Goal: Navigation & Orientation: Find specific page/section

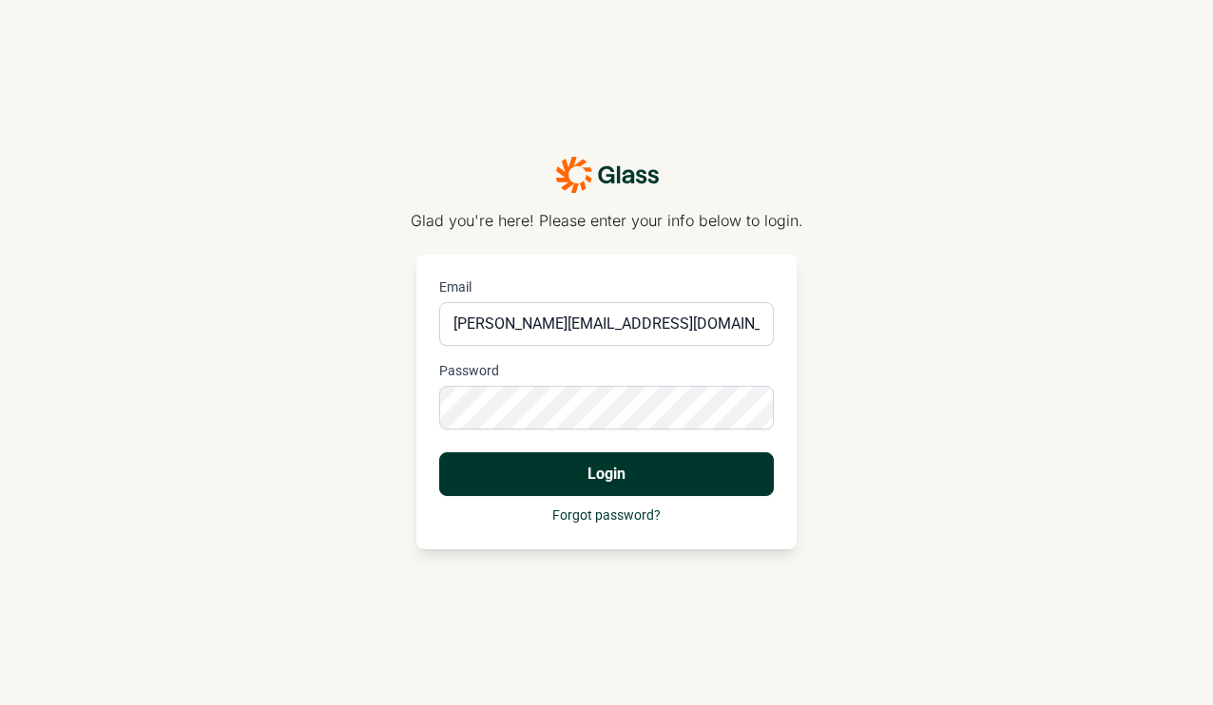
click at [585, 472] on button "Login" at bounding box center [606, 474] width 335 height 44
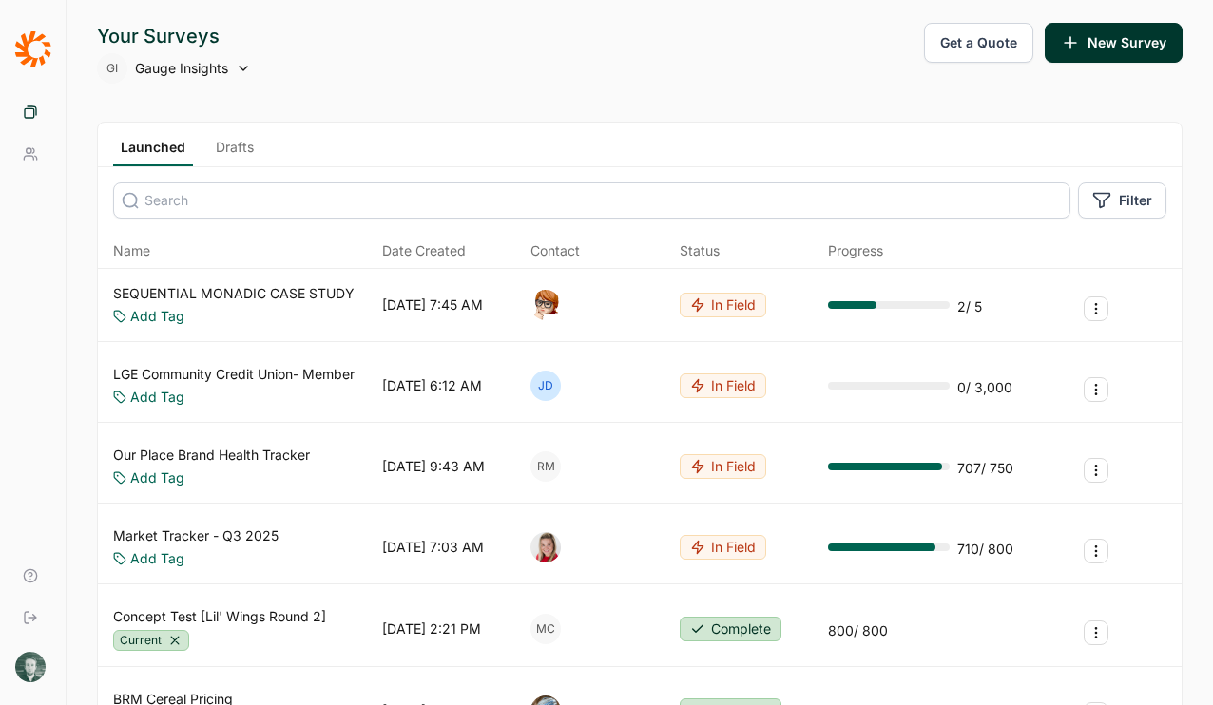
click at [32, 662] on img at bounding box center [30, 667] width 30 height 30
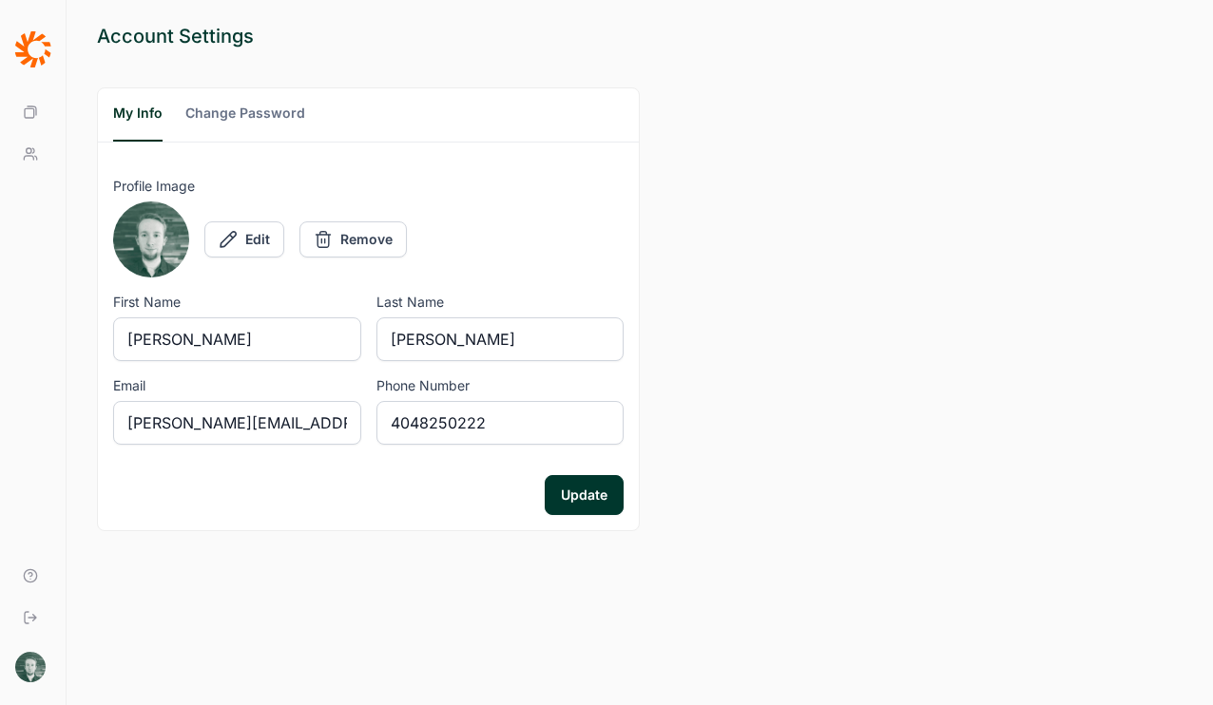
click at [234, 424] on input "[PERSON_NAME][EMAIL_ADDRESS][DOMAIN_NAME]" at bounding box center [237, 423] width 248 height 44
click at [22, 88] on div "Your Surveys Your Team Help Log Out [PERSON_NAME]" at bounding box center [33, 352] width 67 height 705
click at [23, 106] on icon at bounding box center [30, 112] width 15 height 15
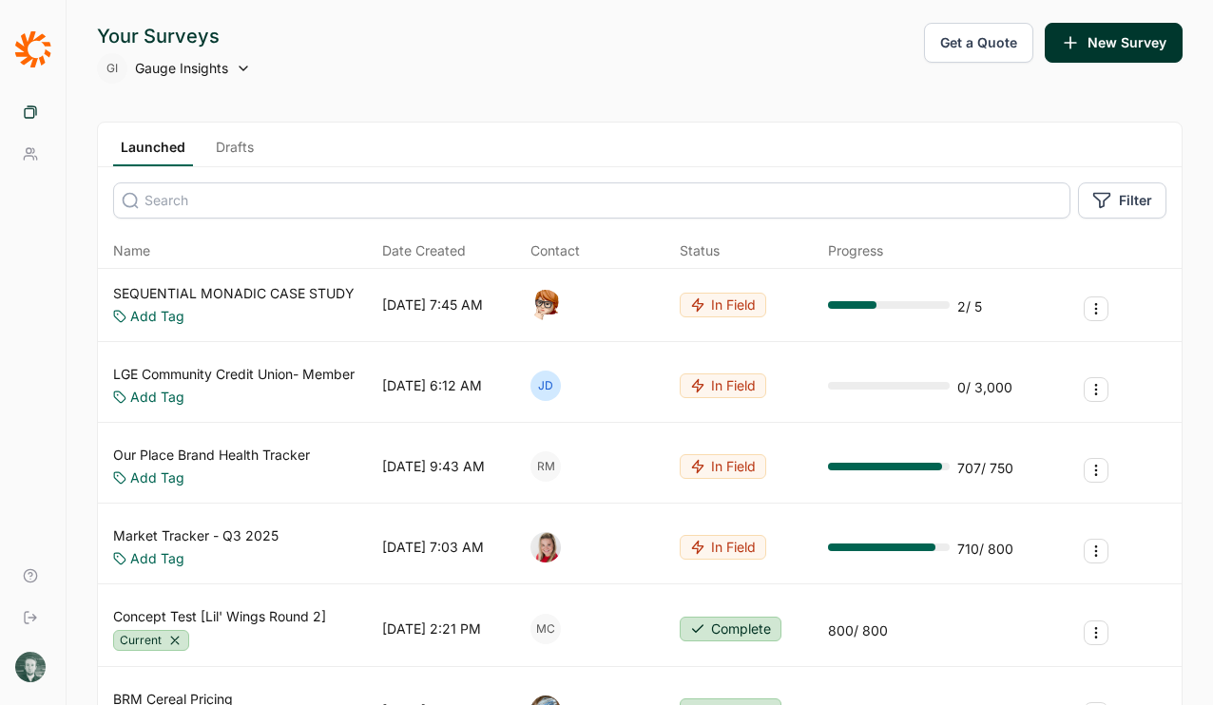
click at [33, 51] on icon at bounding box center [32, 49] width 37 height 38
click at [195, 132] on div "Launched Drafts" at bounding box center [639, 145] width 1083 height 45
click at [210, 135] on div "Launched Drafts" at bounding box center [639, 145] width 1083 height 45
click at [213, 136] on div "Launched Drafts" at bounding box center [639, 145] width 1083 height 45
click at [219, 144] on link "Drafts" at bounding box center [234, 152] width 53 height 29
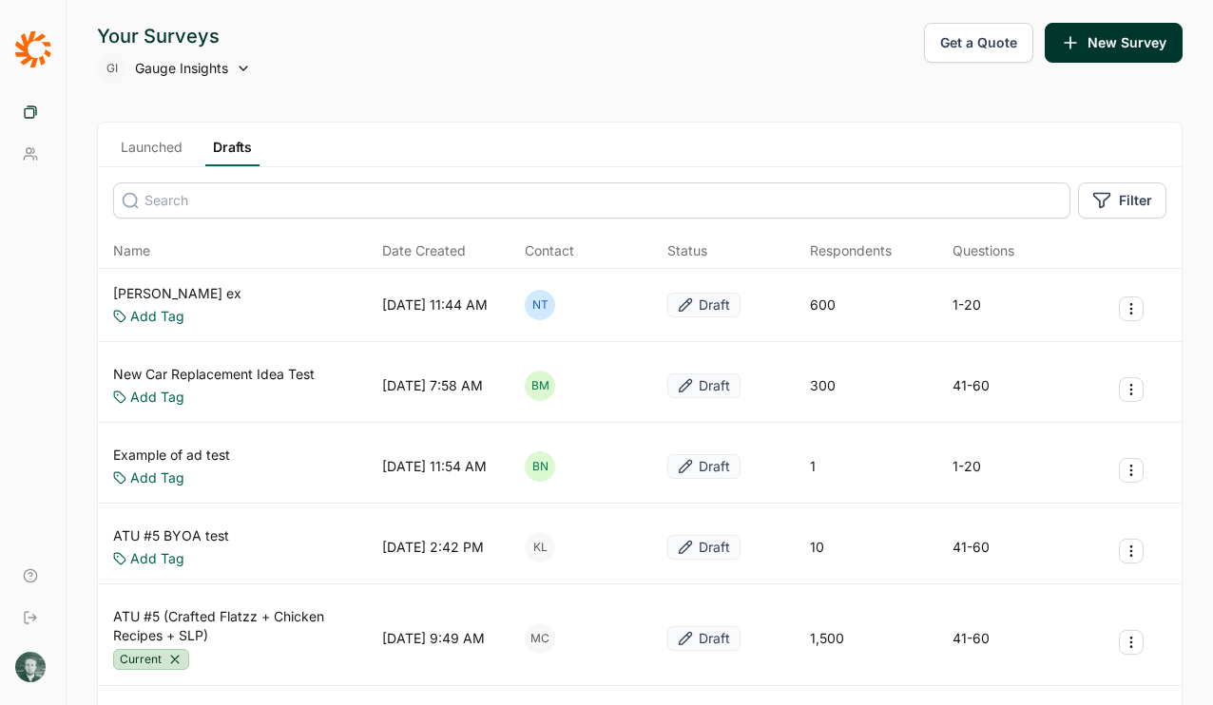
click at [219, 144] on link "Drafts" at bounding box center [232, 152] width 54 height 29
click at [152, 150] on link "Launched" at bounding box center [151, 152] width 77 height 29
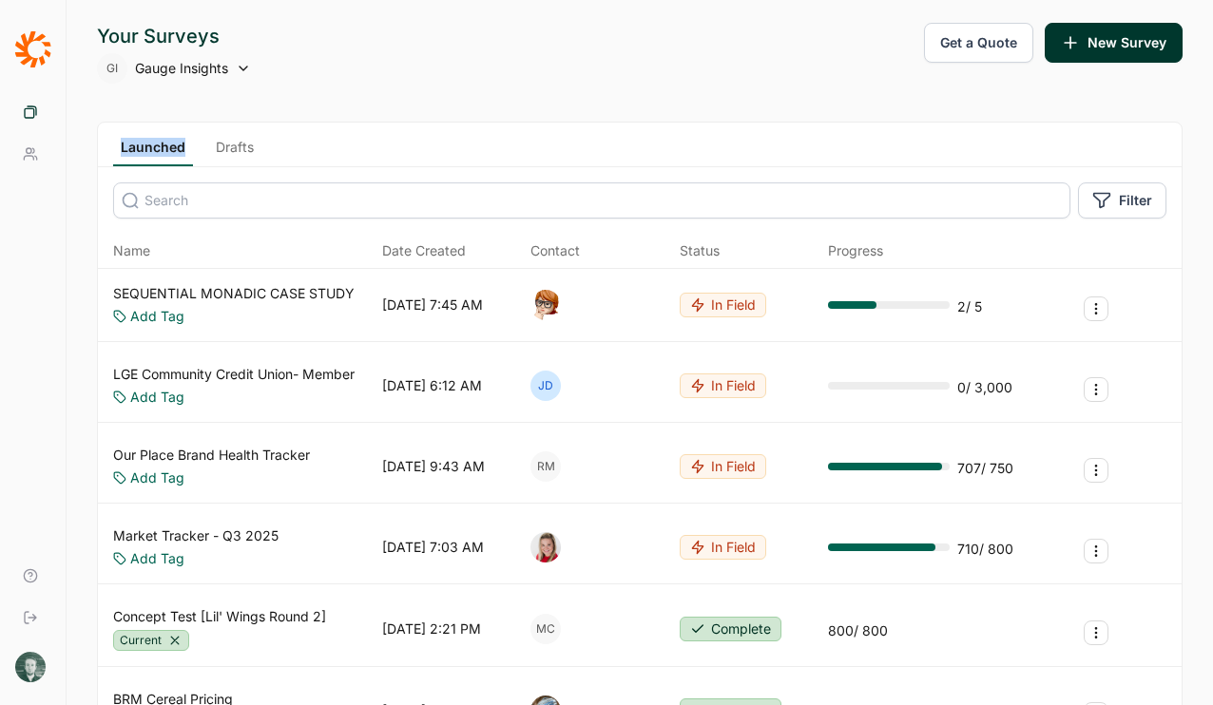
click at [250, 154] on link "Drafts" at bounding box center [234, 152] width 53 height 29
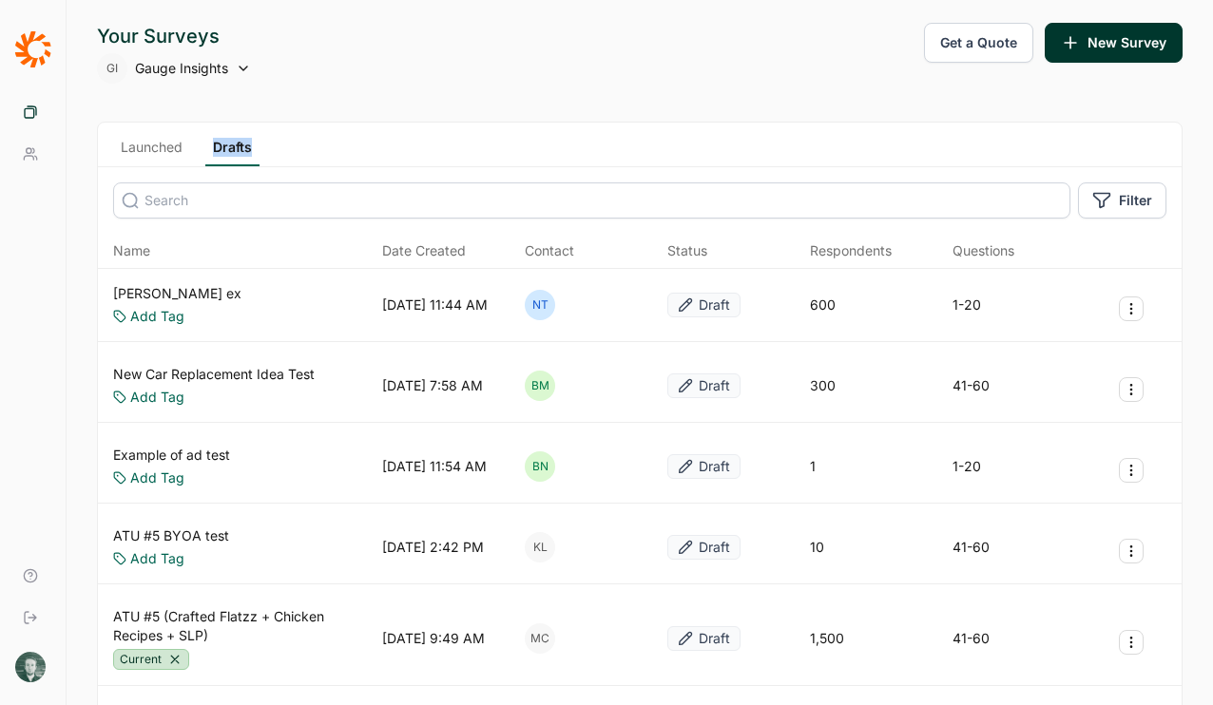
click at [146, 147] on link "Launched" at bounding box center [151, 152] width 77 height 29
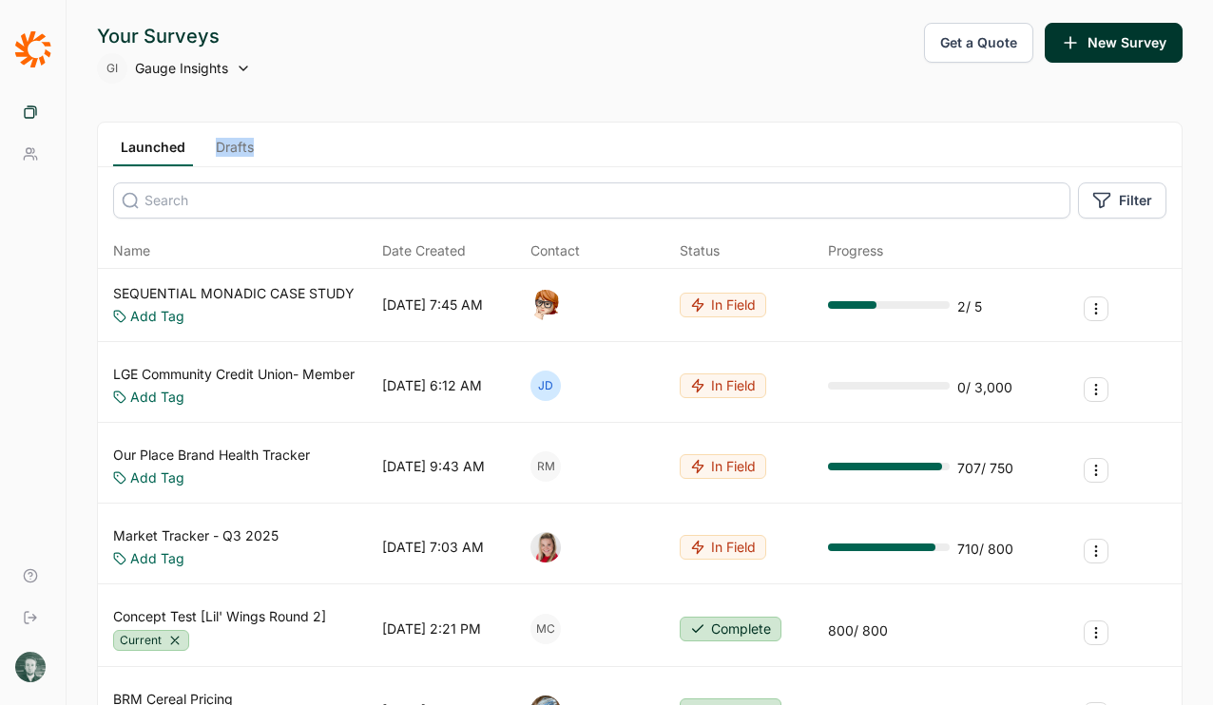
click at [146, 147] on link "Launched" at bounding box center [153, 152] width 80 height 29
click at [278, 138] on div "Launched Drafts" at bounding box center [639, 145] width 1083 height 45
click at [135, 144] on link "Launched" at bounding box center [153, 152] width 80 height 29
click at [234, 146] on link "Drafts" at bounding box center [234, 152] width 53 height 29
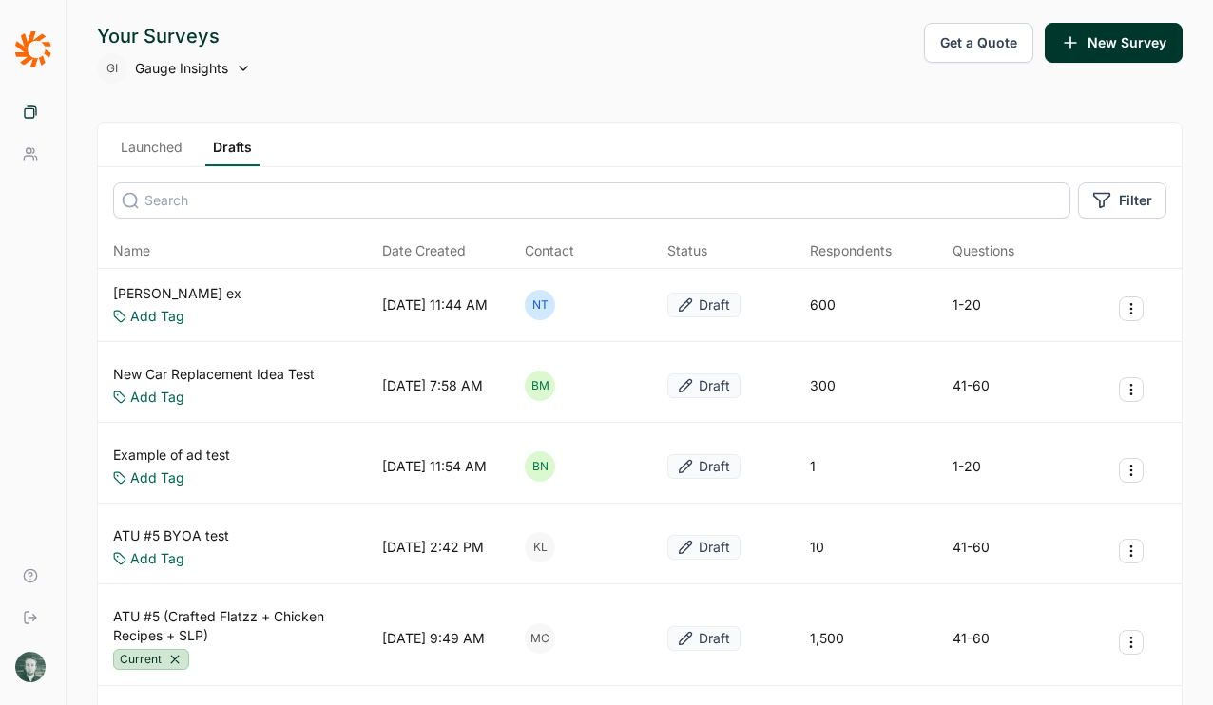
click at [234, 146] on link "Drafts" at bounding box center [232, 152] width 54 height 29
click at [132, 142] on link "Launched" at bounding box center [151, 152] width 77 height 29
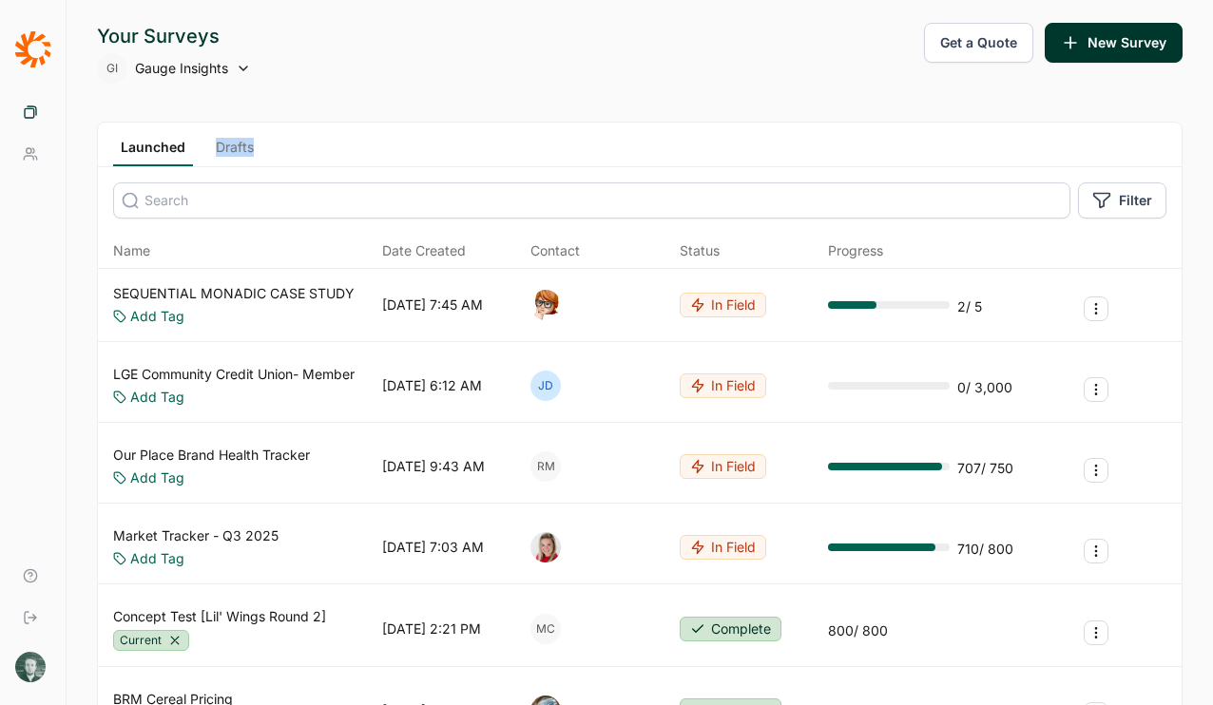
click at [292, 124] on div "Launched Drafts" at bounding box center [639, 145] width 1083 height 45
click at [177, 137] on div "Launched Drafts" at bounding box center [639, 145] width 1083 height 45
click at [170, 140] on link "Launched" at bounding box center [153, 152] width 80 height 29
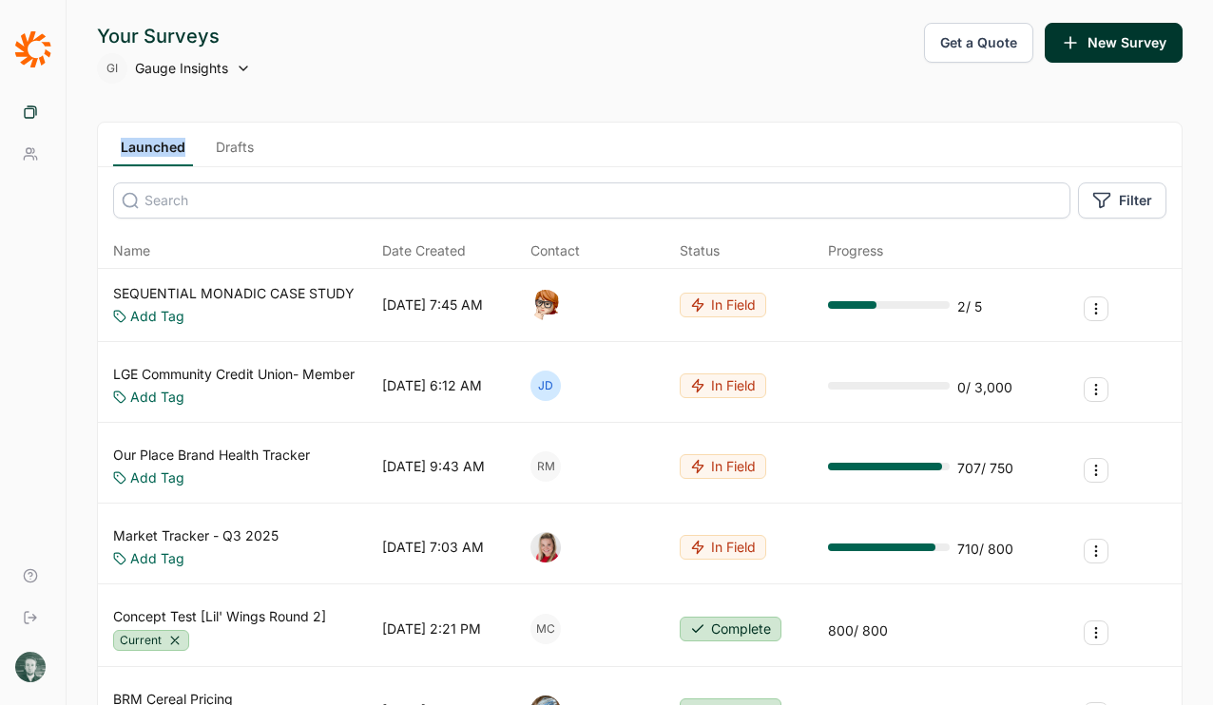
click at [170, 140] on link "Launched" at bounding box center [153, 152] width 80 height 29
click at [239, 155] on link "Drafts" at bounding box center [234, 152] width 53 height 29
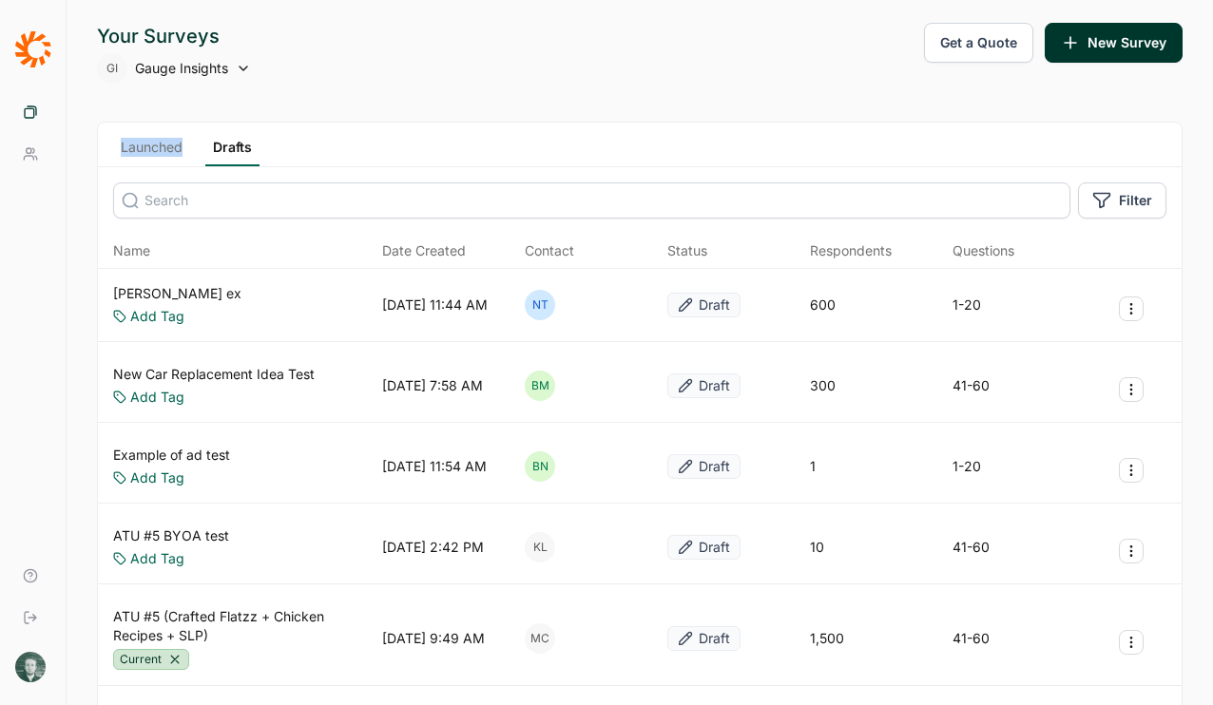
click at [239, 155] on link "Drafts" at bounding box center [232, 152] width 54 height 29
click at [258, 141] on link "Drafts" at bounding box center [232, 152] width 54 height 29
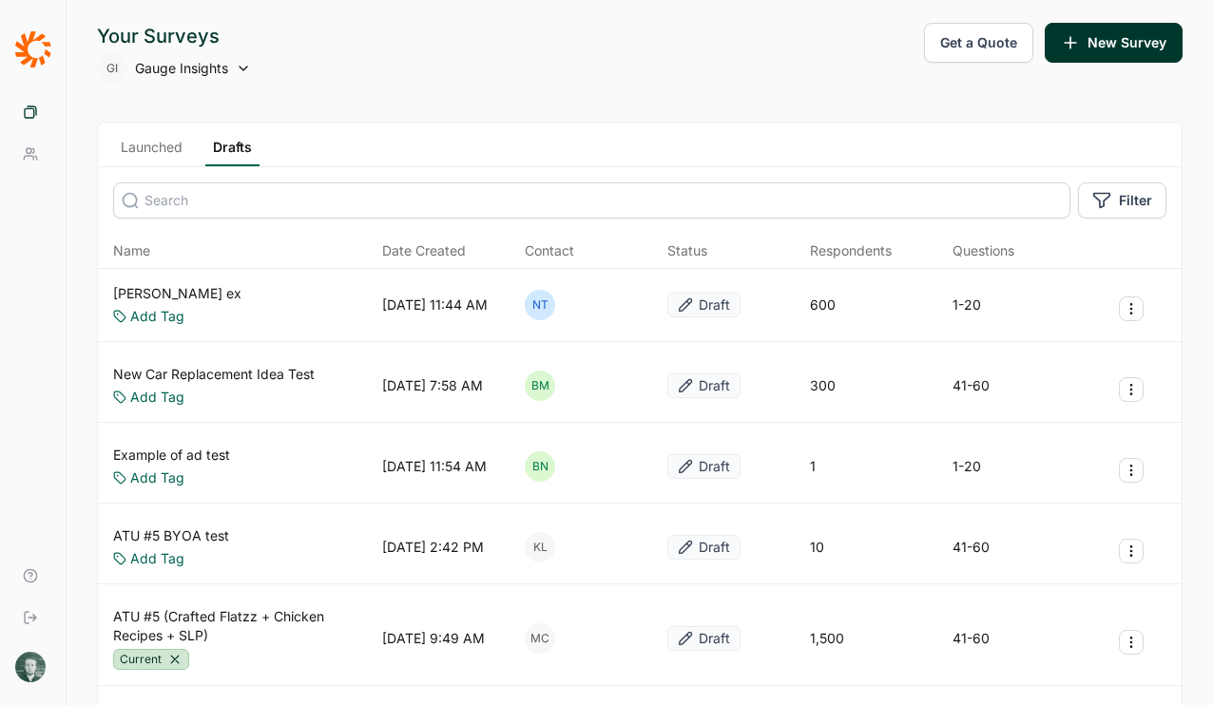
click at [303, 142] on div "Launched Drafts" at bounding box center [639, 145] width 1083 height 45
